Goal: Check status: Check status

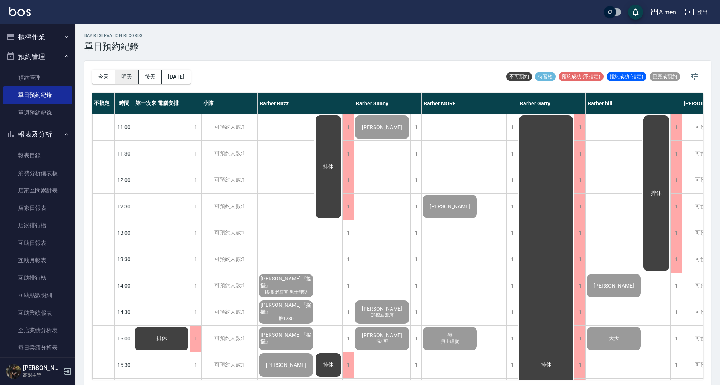
click at [132, 72] on button "明天" at bounding box center [126, 77] width 23 height 14
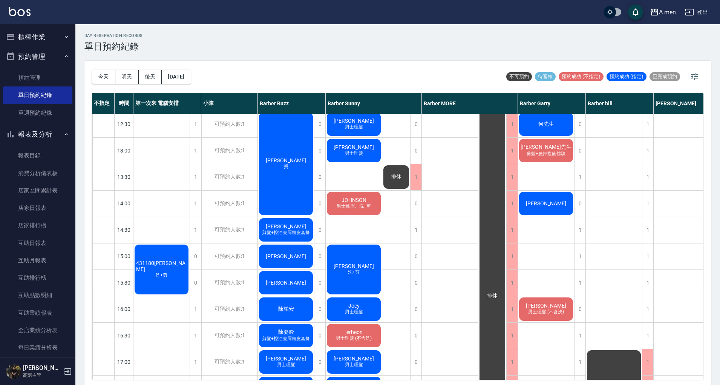
scroll to position [86, 0]
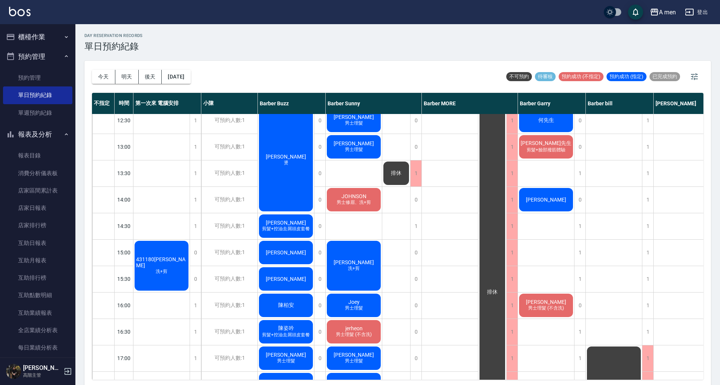
click at [302, 272] on div "[PERSON_NAME]" at bounding box center [286, 279] width 56 height 26
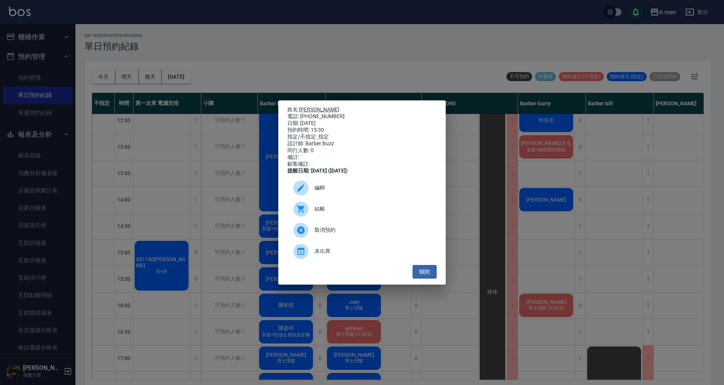
click at [312, 106] on link "[PERSON_NAME]" at bounding box center [319, 109] width 40 height 6
click at [432, 273] on button "關閉" at bounding box center [424, 272] width 24 height 14
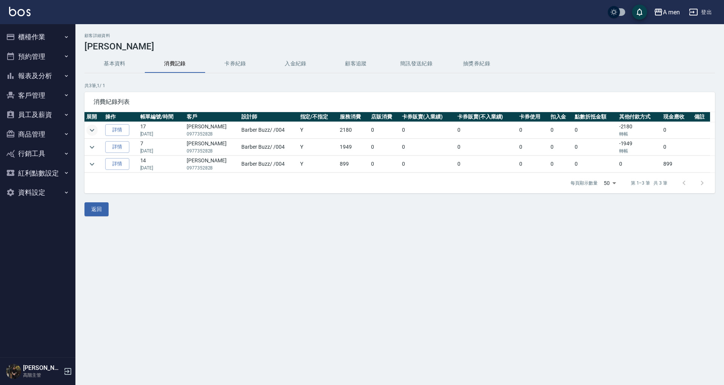
click at [90, 131] on icon "expand row" at bounding box center [91, 130] width 9 height 9
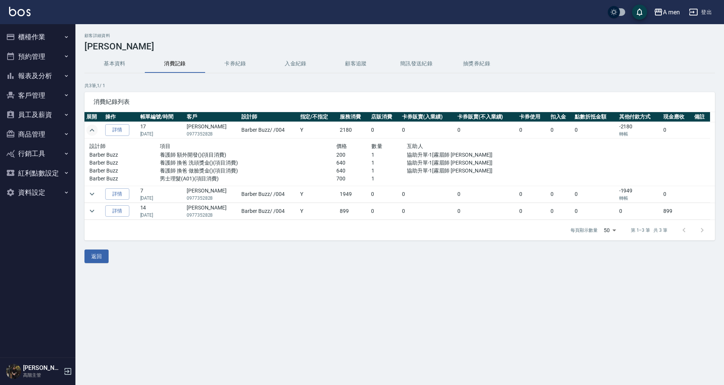
click at [90, 131] on icon "expand row" at bounding box center [91, 130] width 9 height 9
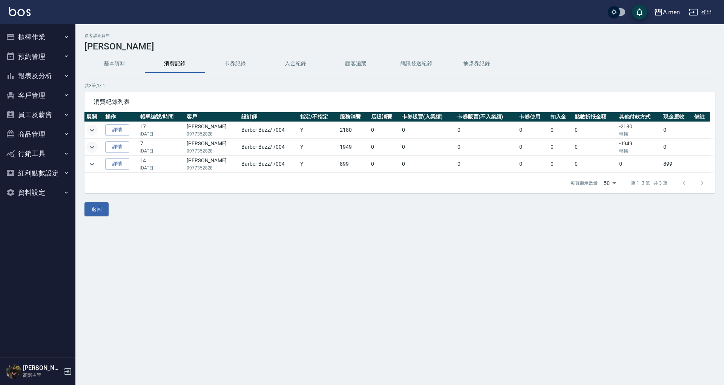
click at [96, 147] on icon "expand row" at bounding box center [91, 147] width 9 height 9
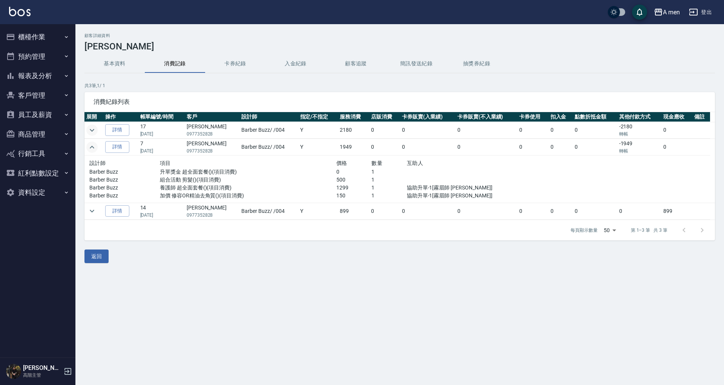
click at [96, 147] on icon "expand row" at bounding box center [91, 147] width 9 height 9
